Goal: Information Seeking & Learning: Learn about a topic

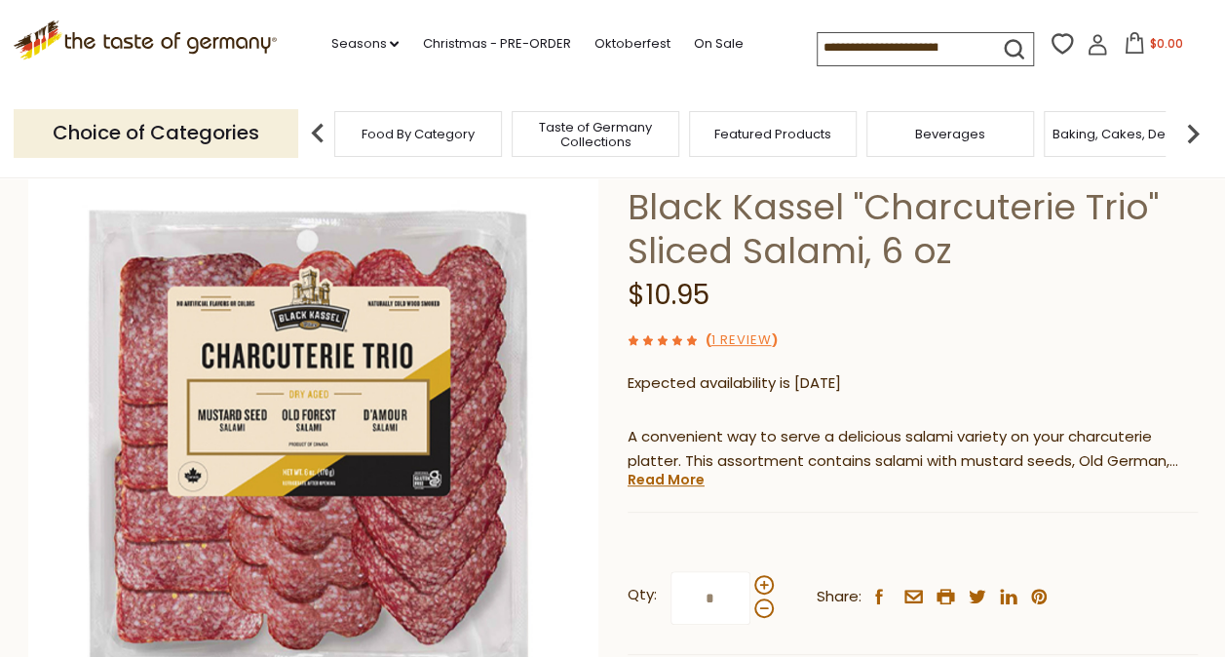
scroll to position [195, 0]
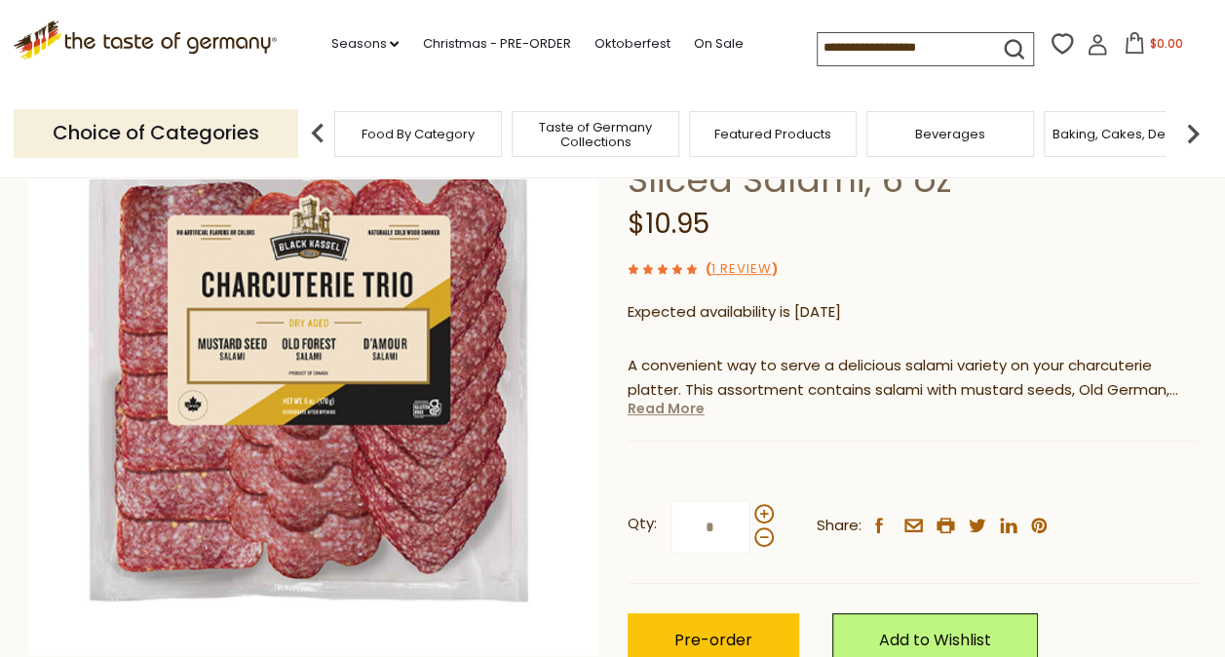
click at [669, 409] on link "Read More" at bounding box center [666, 408] width 77 height 19
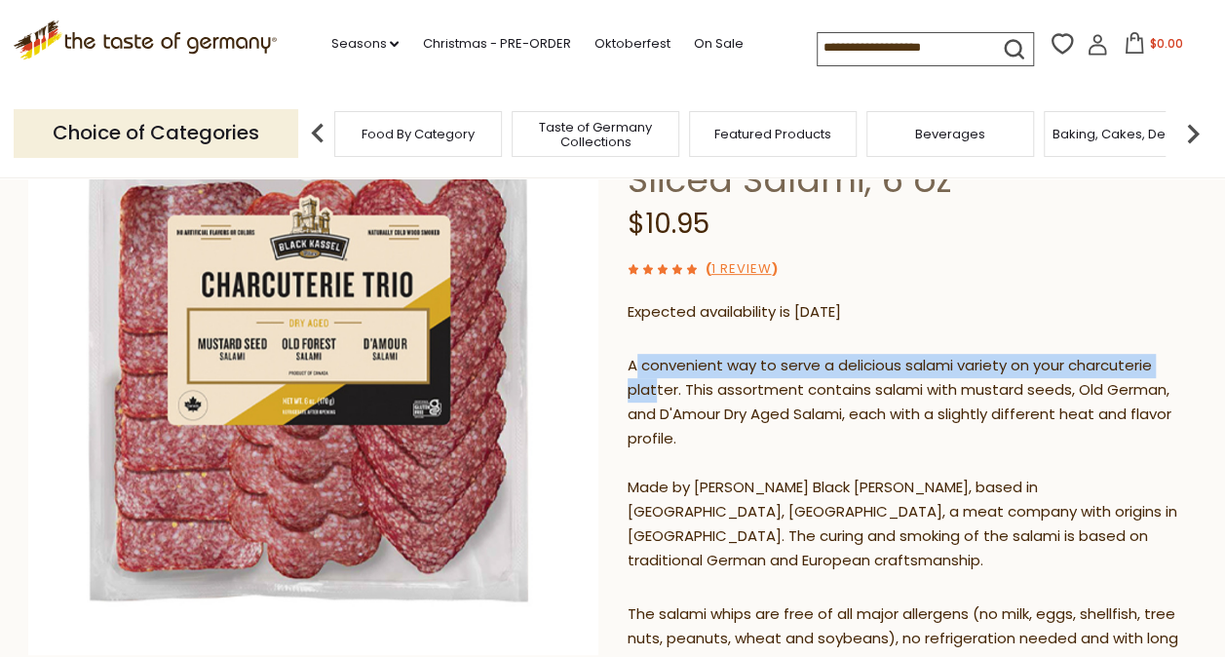
drag, startPoint x: 634, startPoint y: 366, endPoint x: 657, endPoint y: 397, distance: 39.0
click at [657, 397] on p "A convenient way to serve a delicious salami variety on your charcuterie platte…" at bounding box center [913, 463] width 570 height 219
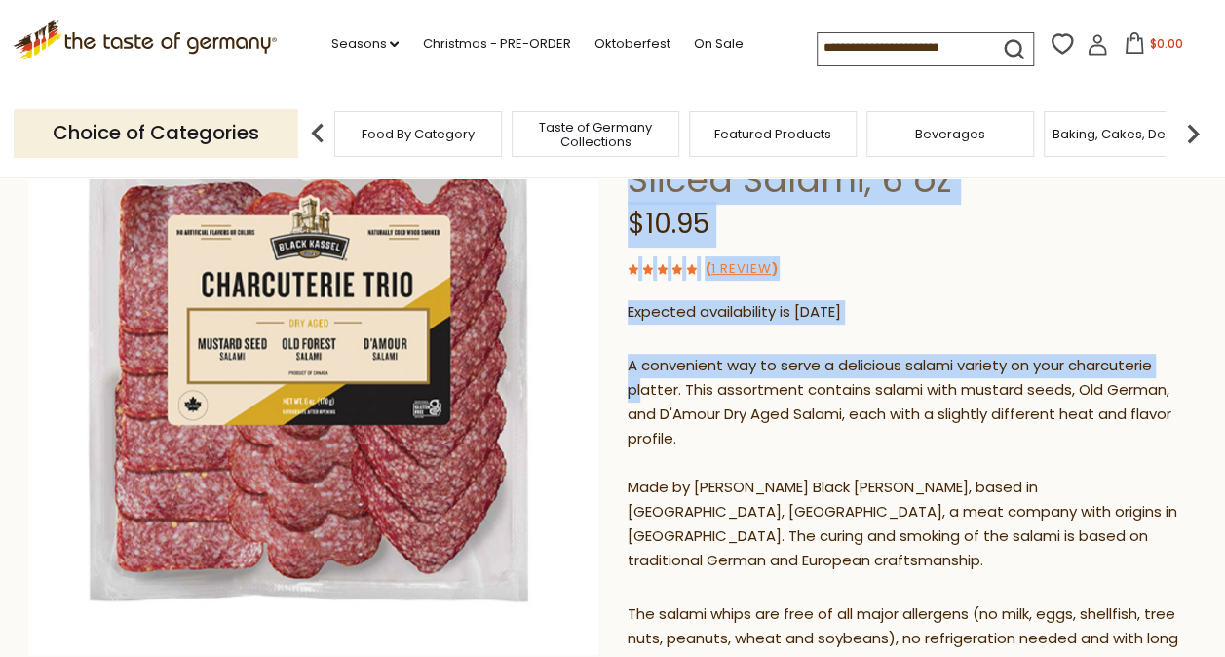
drag, startPoint x: 657, startPoint y: 397, endPoint x: 643, endPoint y: 387, distance: 16.8
click at [643, 387] on div "Home Christmas - PRE-ORDER Black Kassel "Charcuterie Trio" Sliced Salami, 6 oz …" at bounding box center [613, 519] width 1199 height 997
click at [645, 386] on p "A convenient way to serve a delicious salami variety on your charcuterie platte…" at bounding box center [913, 463] width 570 height 219
click at [630, 368] on p "A convenient way to serve a delicious salami variety on your charcuterie platte…" at bounding box center [913, 463] width 570 height 219
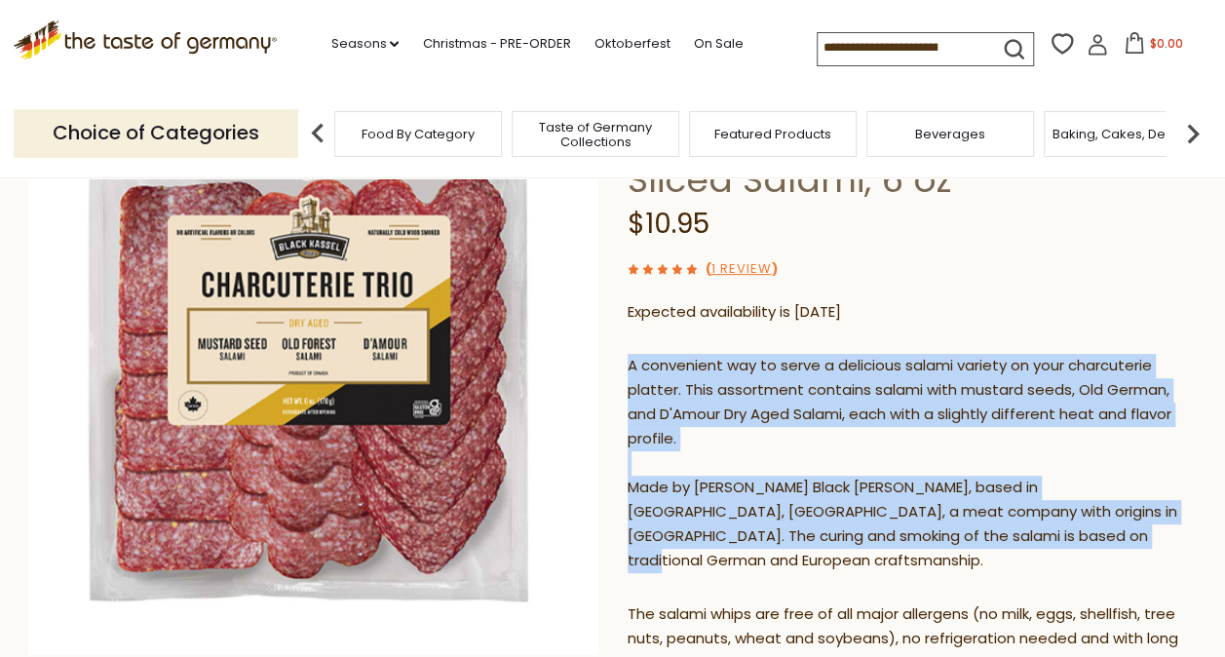
drag, startPoint x: 630, startPoint y: 368, endPoint x: 997, endPoint y: 547, distance: 408.9
click at [997, 547] on p "A convenient way to serve a delicious salami variety on your charcuterie platte…" at bounding box center [913, 463] width 570 height 219
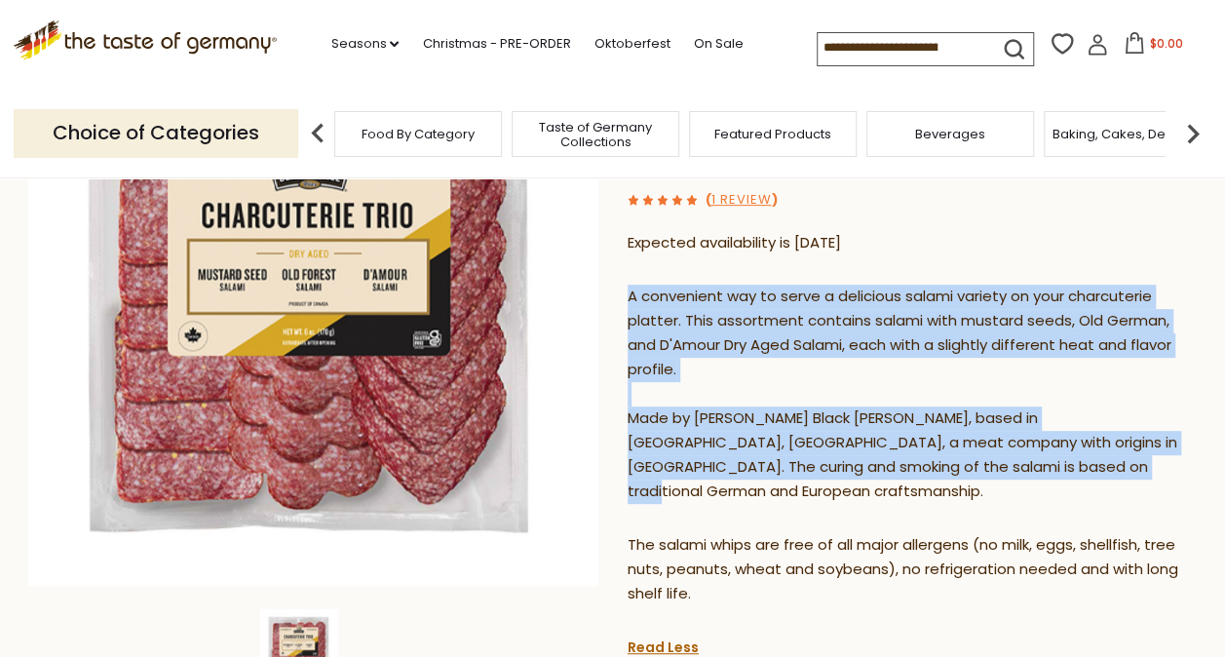
scroll to position [292, 0]
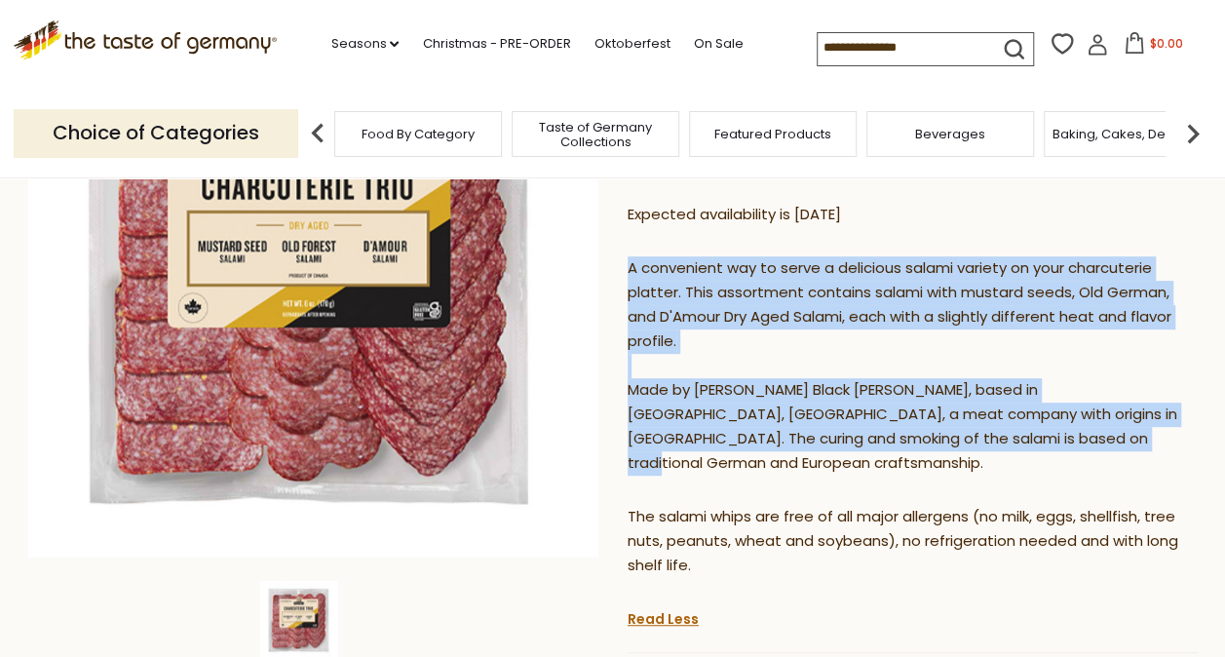
copy p "A convenient way to serve a delicious salami variety on your charcuterie platte…"
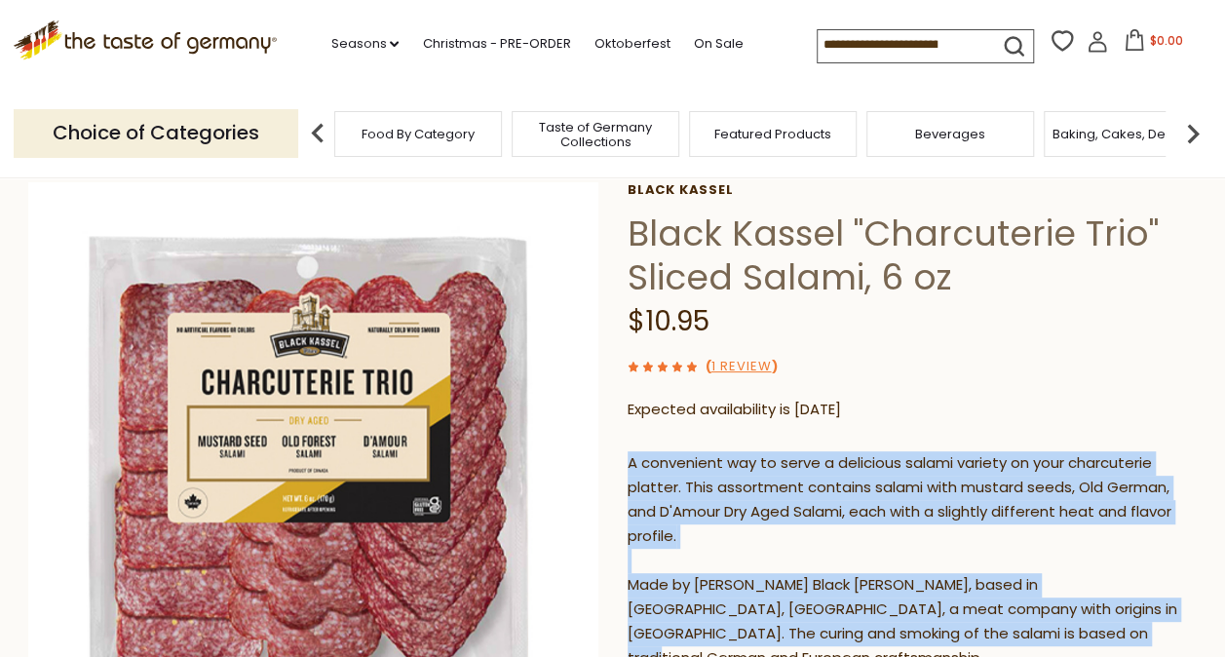
scroll to position [0, 0]
